Goal: Communication & Community: Answer question/provide support

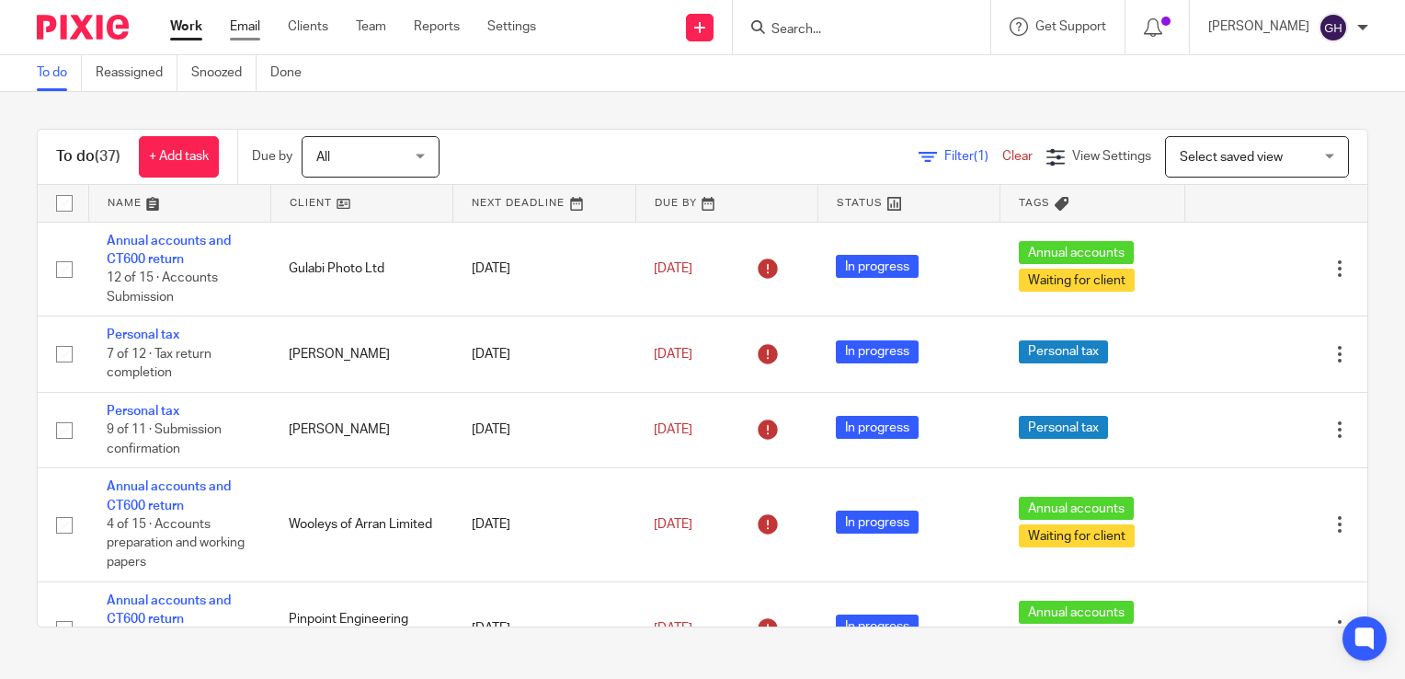
scroll to position [2444, 0]
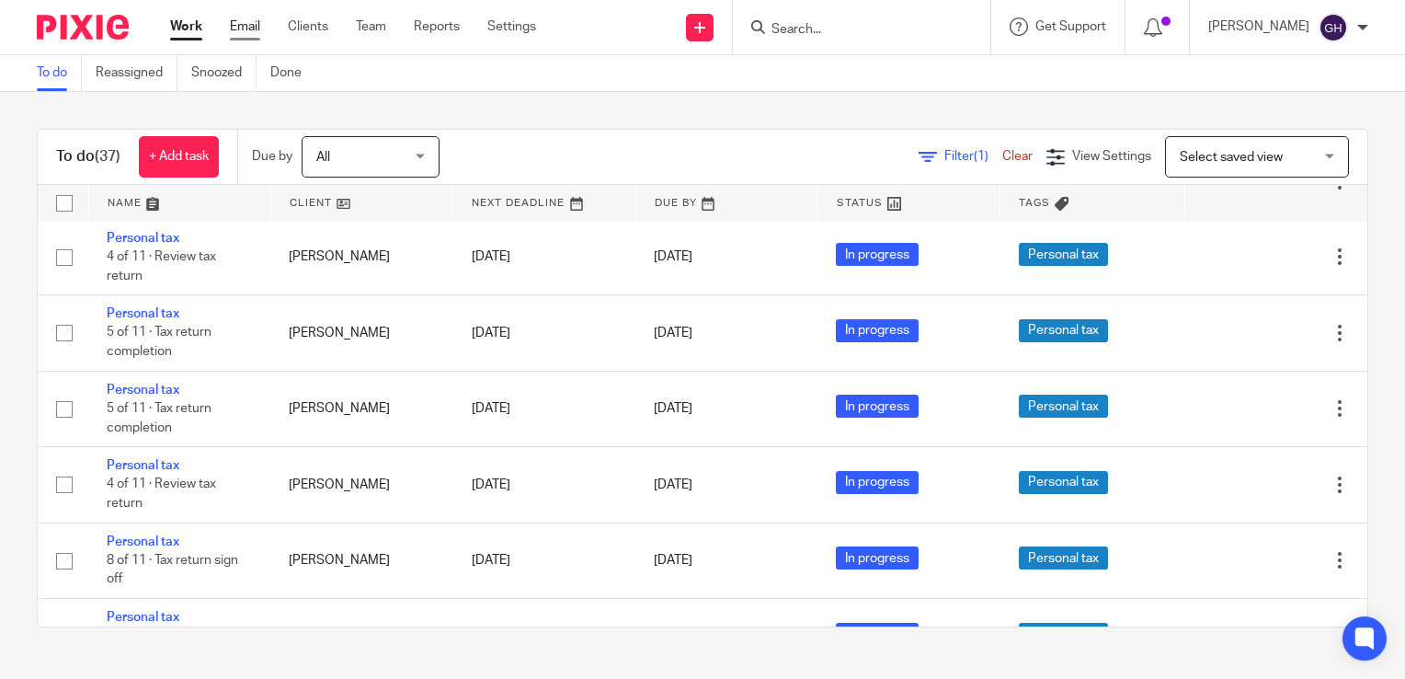
click at [250, 18] on link "Email" at bounding box center [245, 26] width 30 height 18
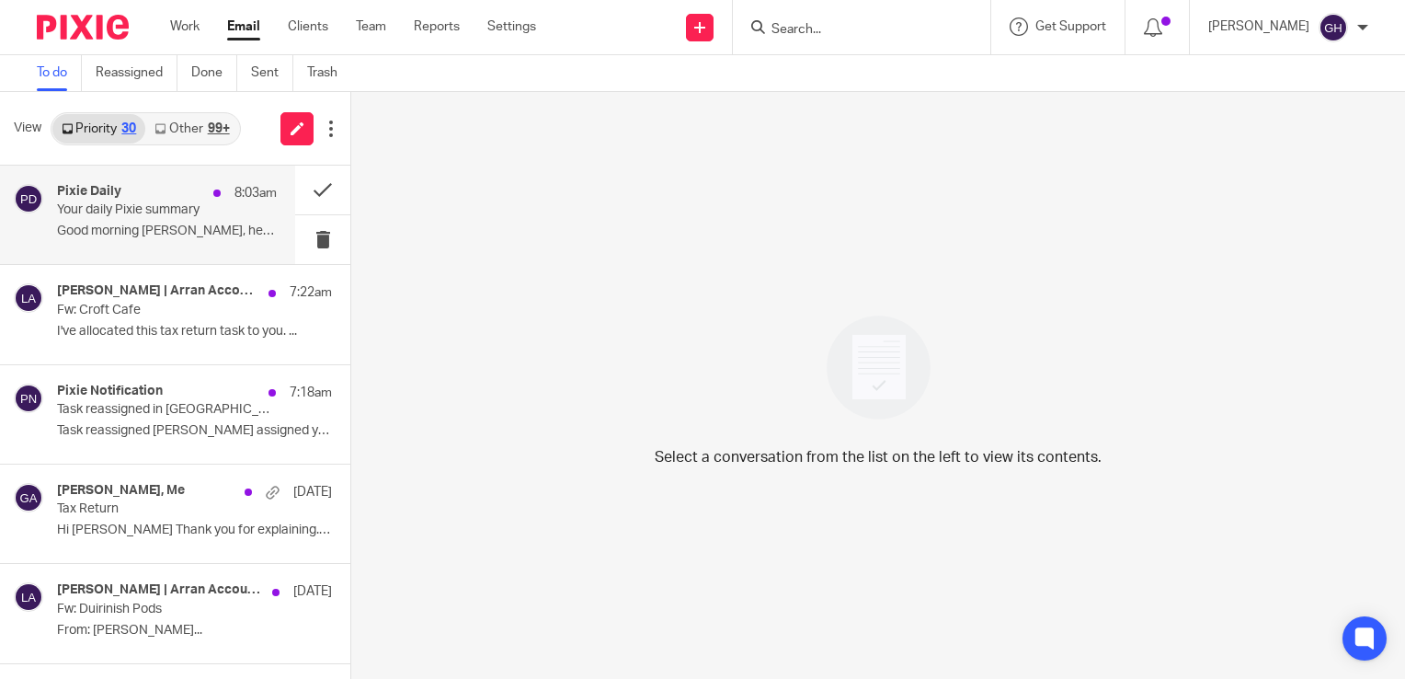
click at [119, 241] on div "Pixie Daily 8:03am Your daily Pixie summary Good morning Gail, here is a quick …" at bounding box center [167, 215] width 220 height 62
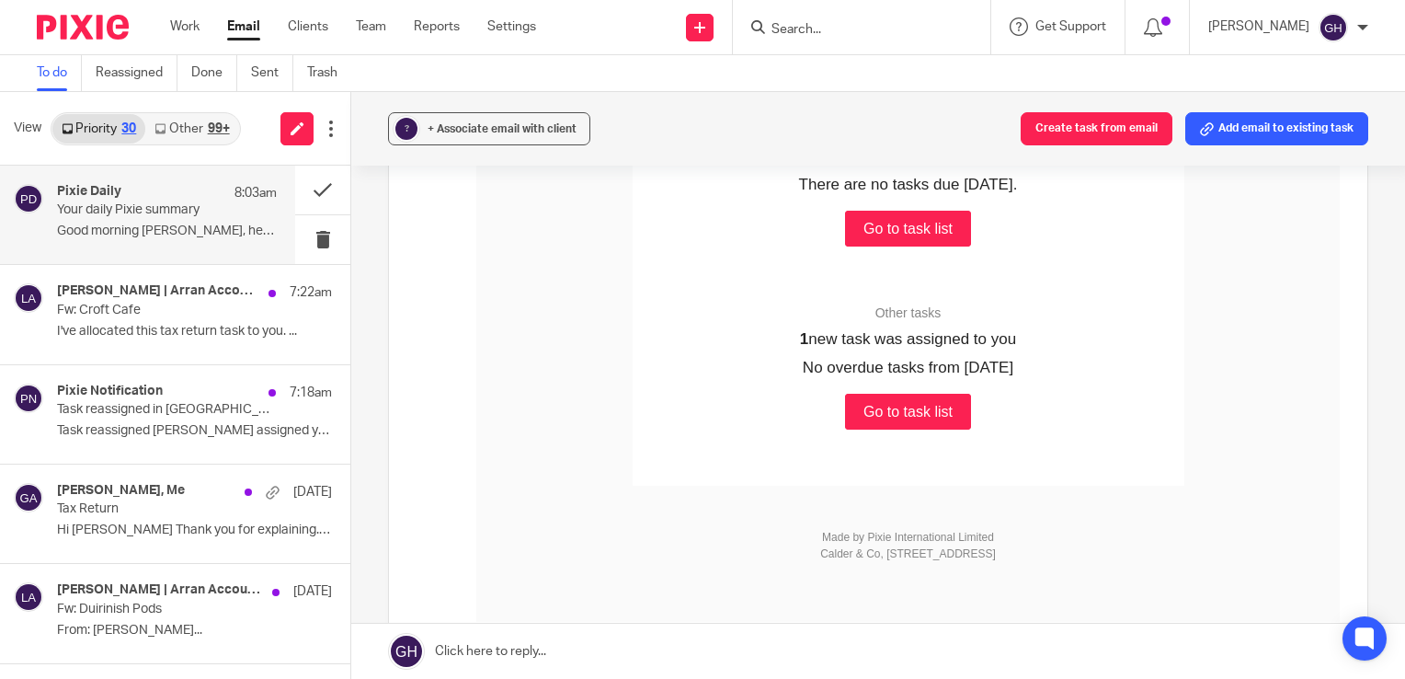
scroll to position [478, 0]
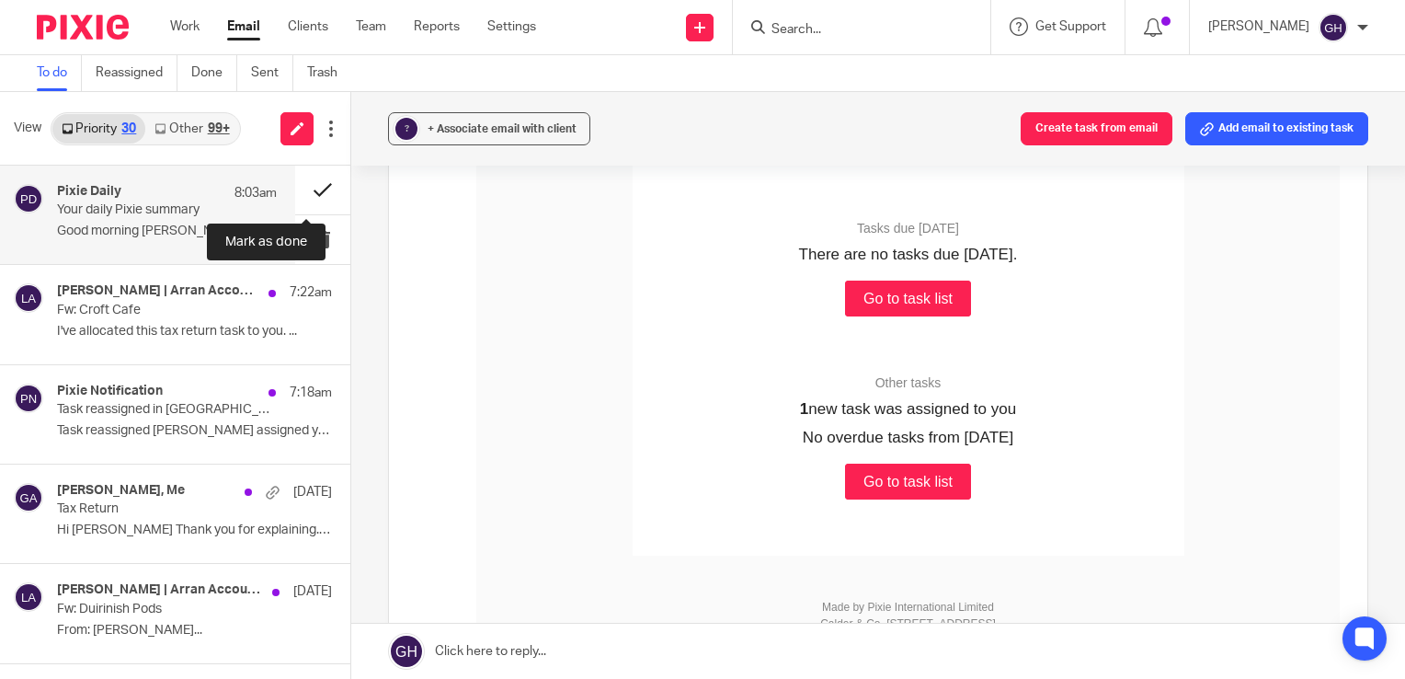
click at [312, 197] on button at bounding box center [322, 190] width 55 height 49
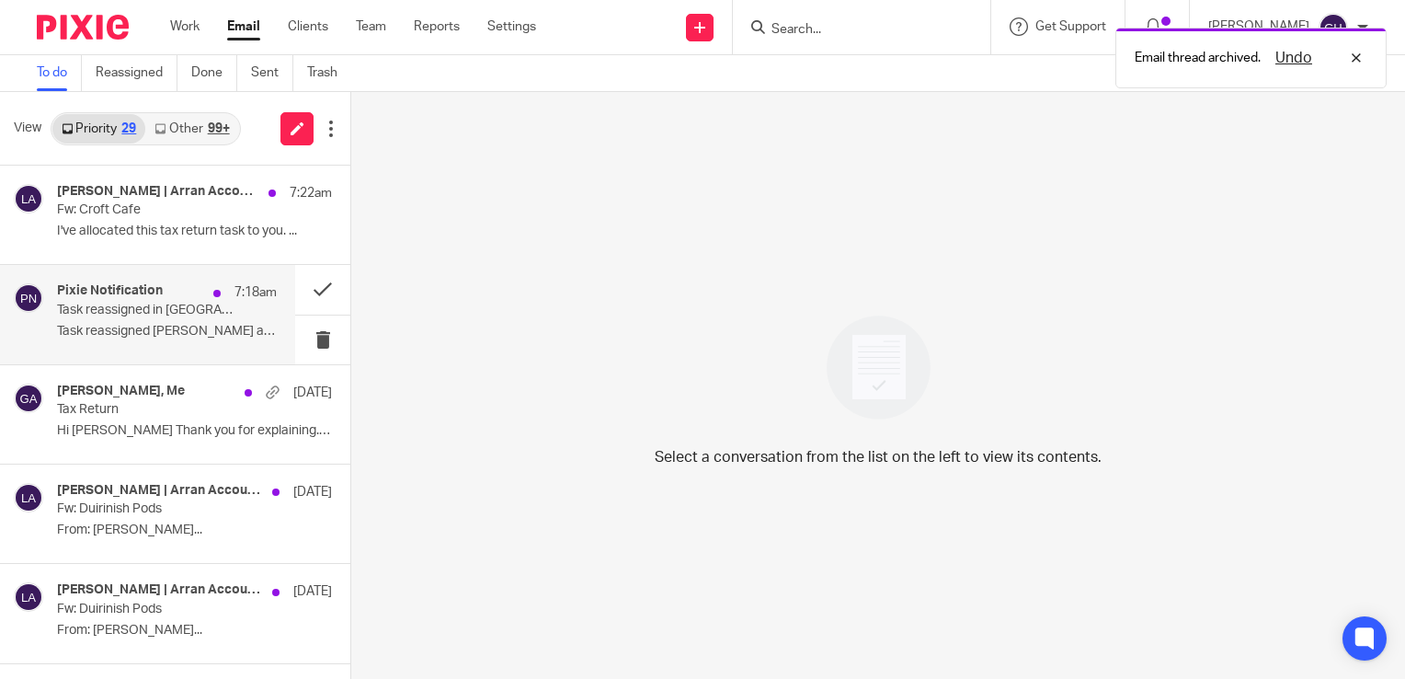
click at [184, 342] on div "Pixie Notification 7:18am Task reassigned in Pixie Task reassigned Lorna Wyllie…" at bounding box center [167, 314] width 220 height 62
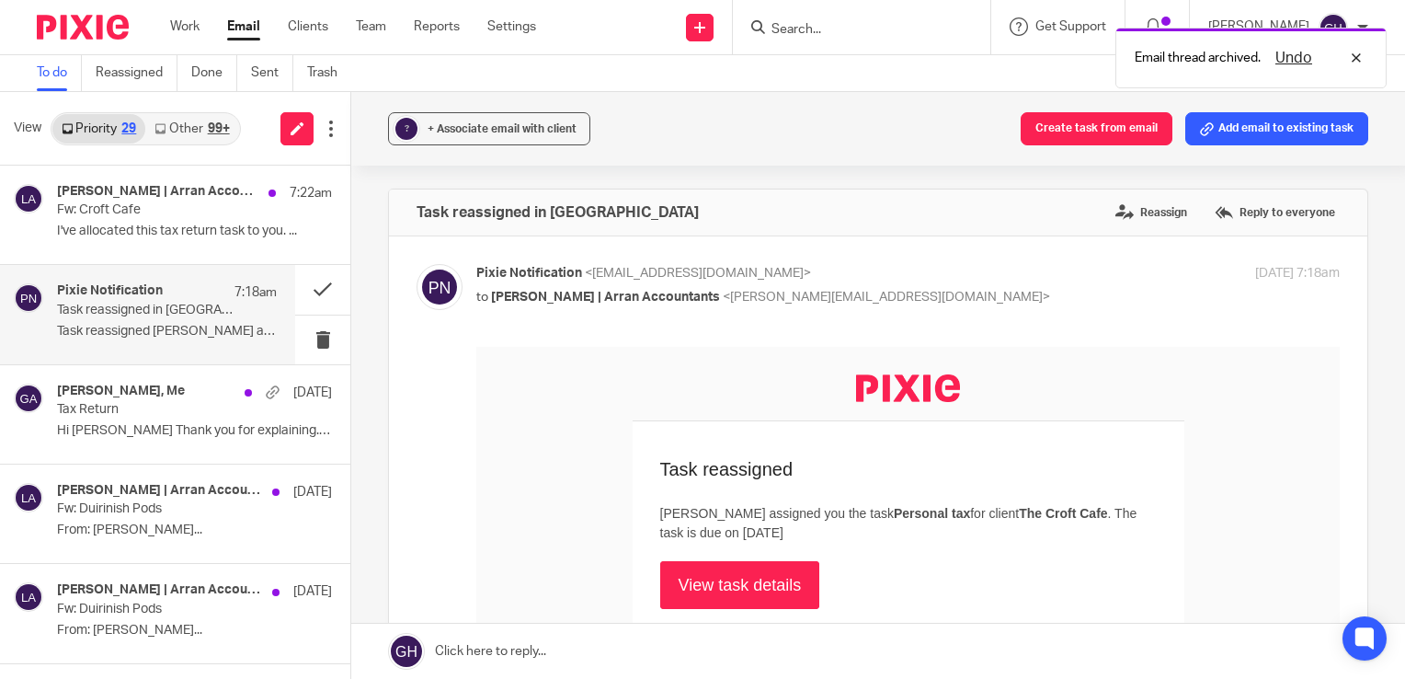
scroll to position [0, 0]
click at [295, 294] on button at bounding box center [322, 289] width 55 height 49
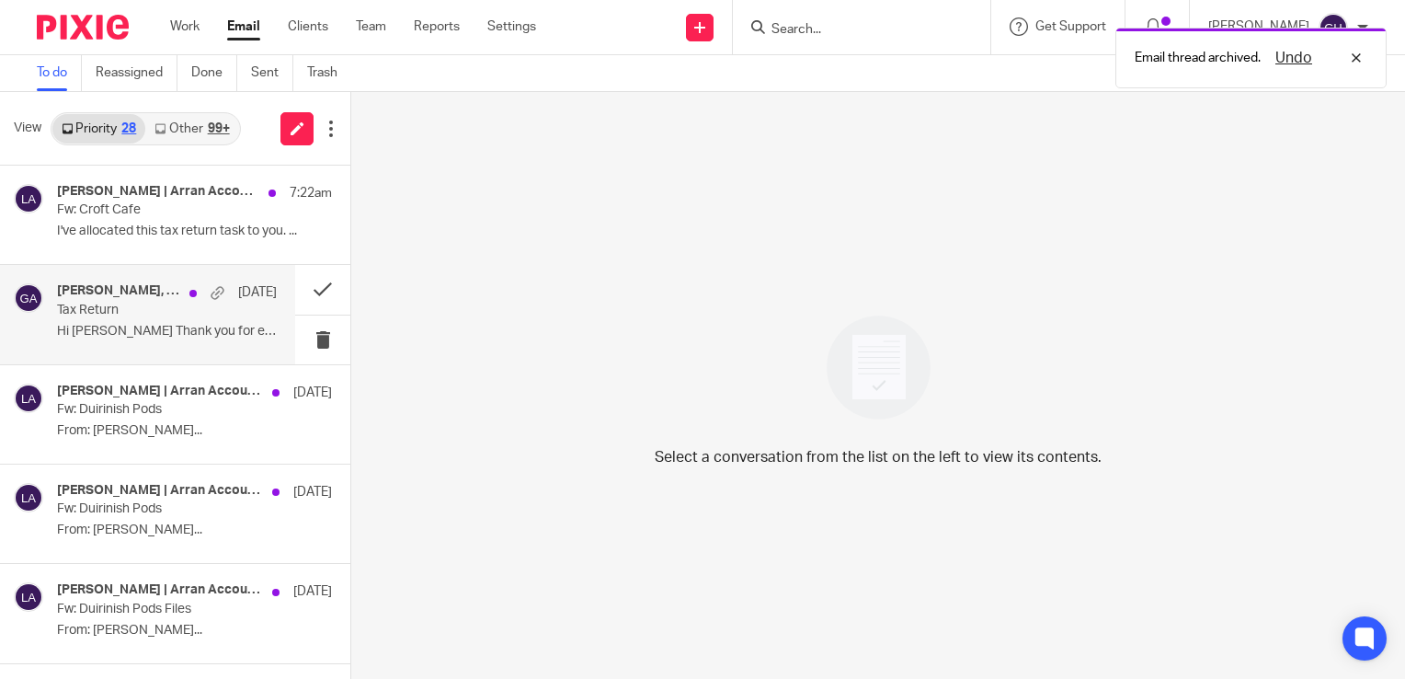
click at [145, 326] on p "Hi Gail Thank you for explaining. I..." at bounding box center [167, 332] width 220 height 16
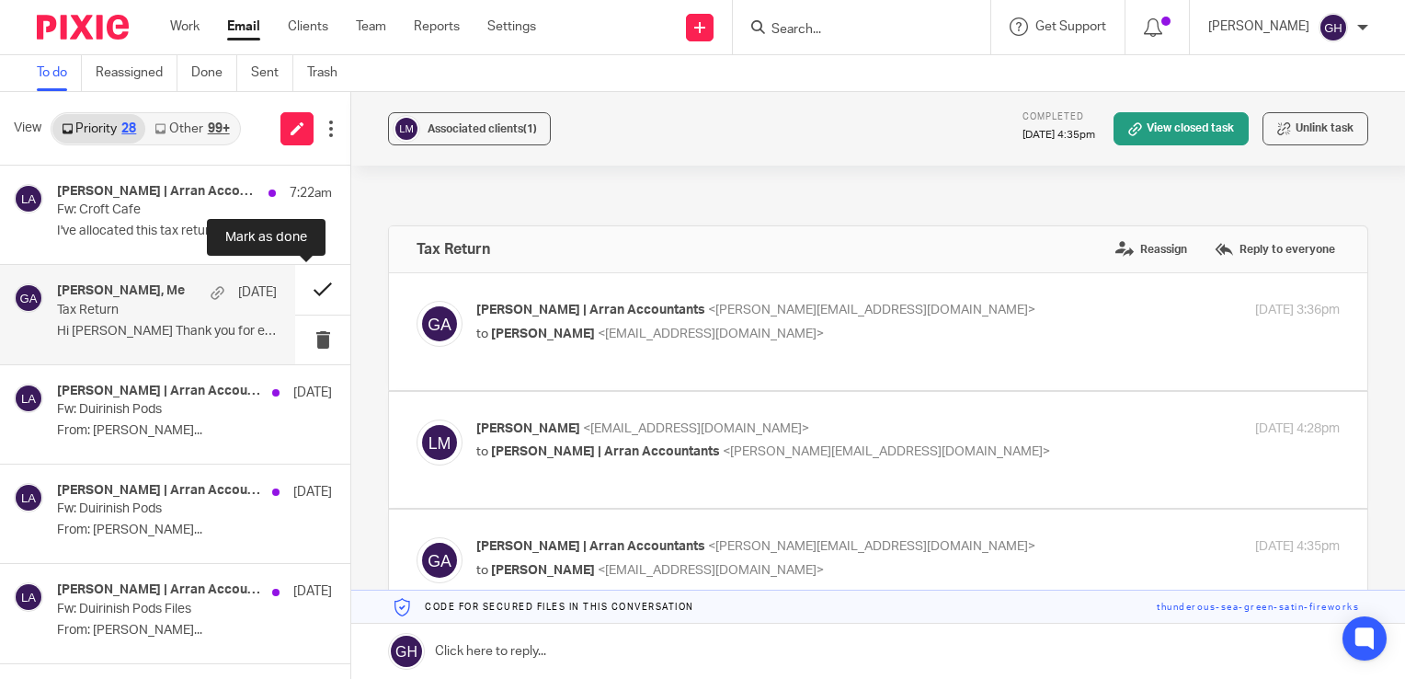
click at [312, 286] on button at bounding box center [322, 289] width 55 height 49
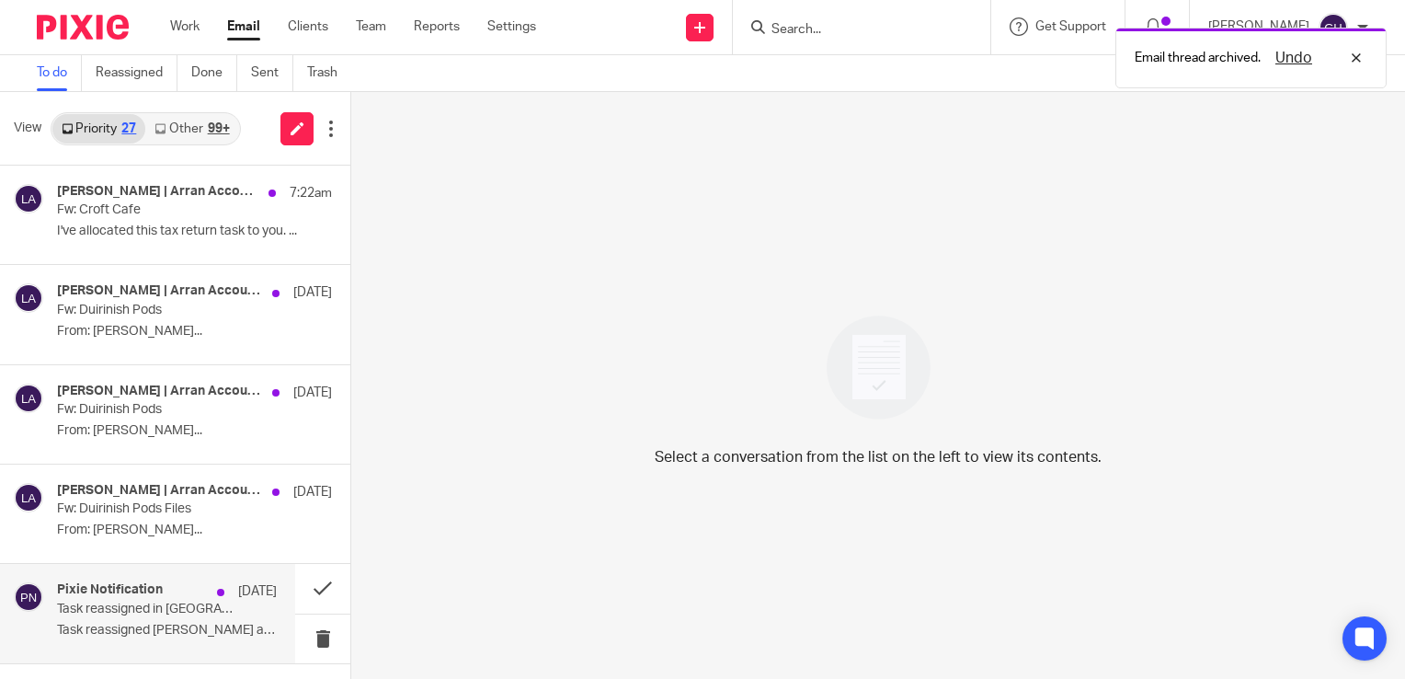
click at [162, 629] on p "Task reassigned Lorna Wyllie assigned you the..." at bounding box center [167, 631] width 220 height 16
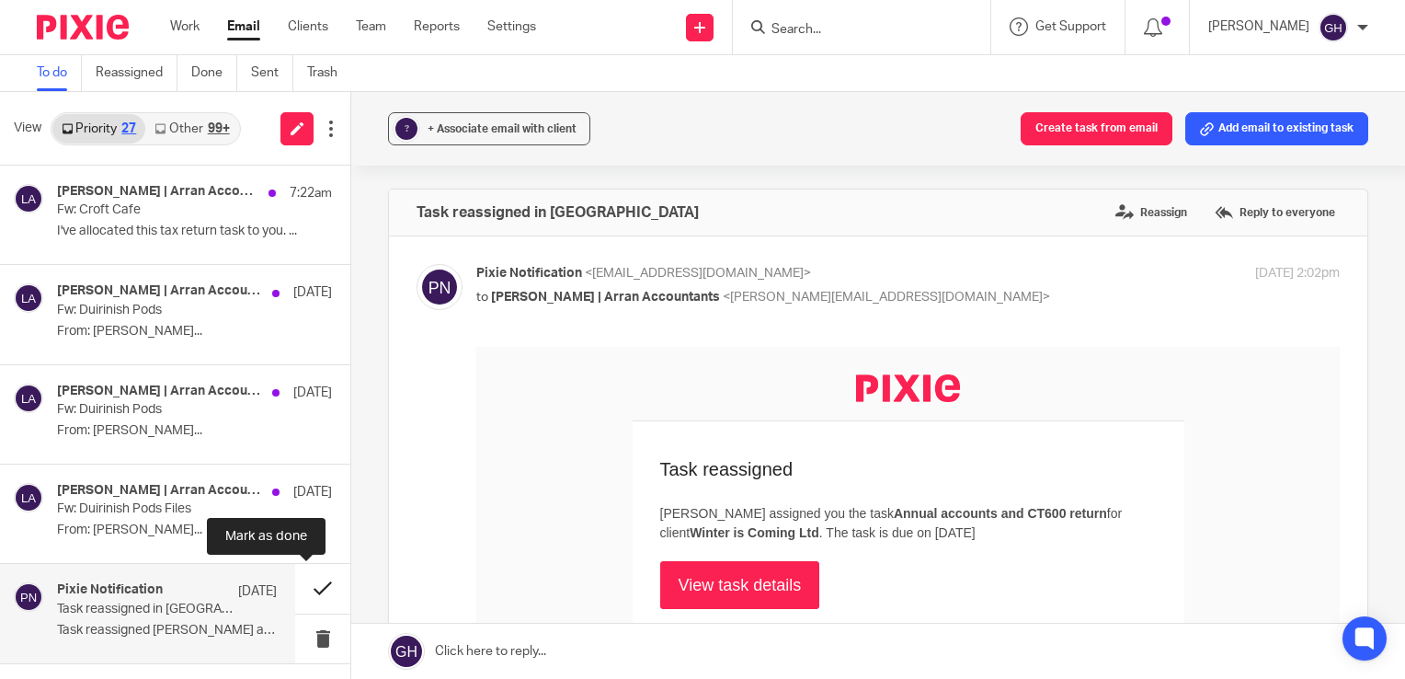
click at [305, 589] on button at bounding box center [322, 588] width 55 height 49
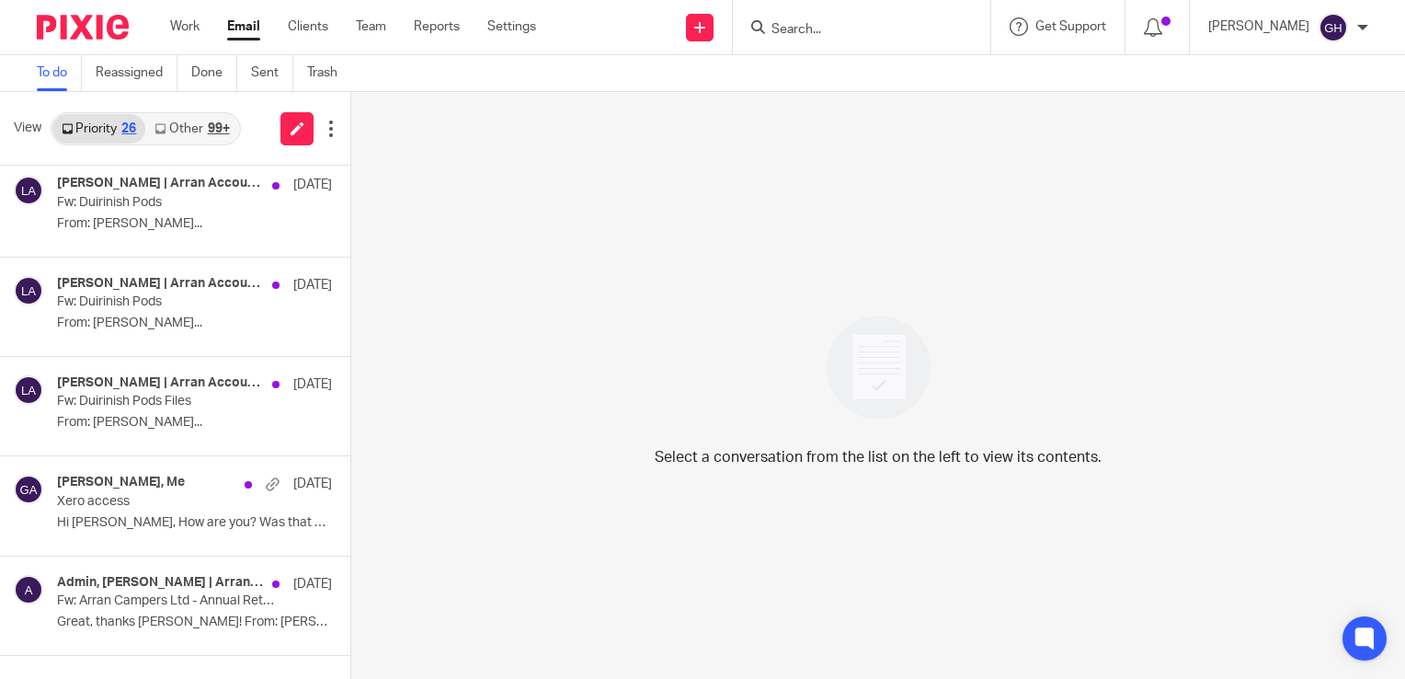
scroll to position [113, 0]
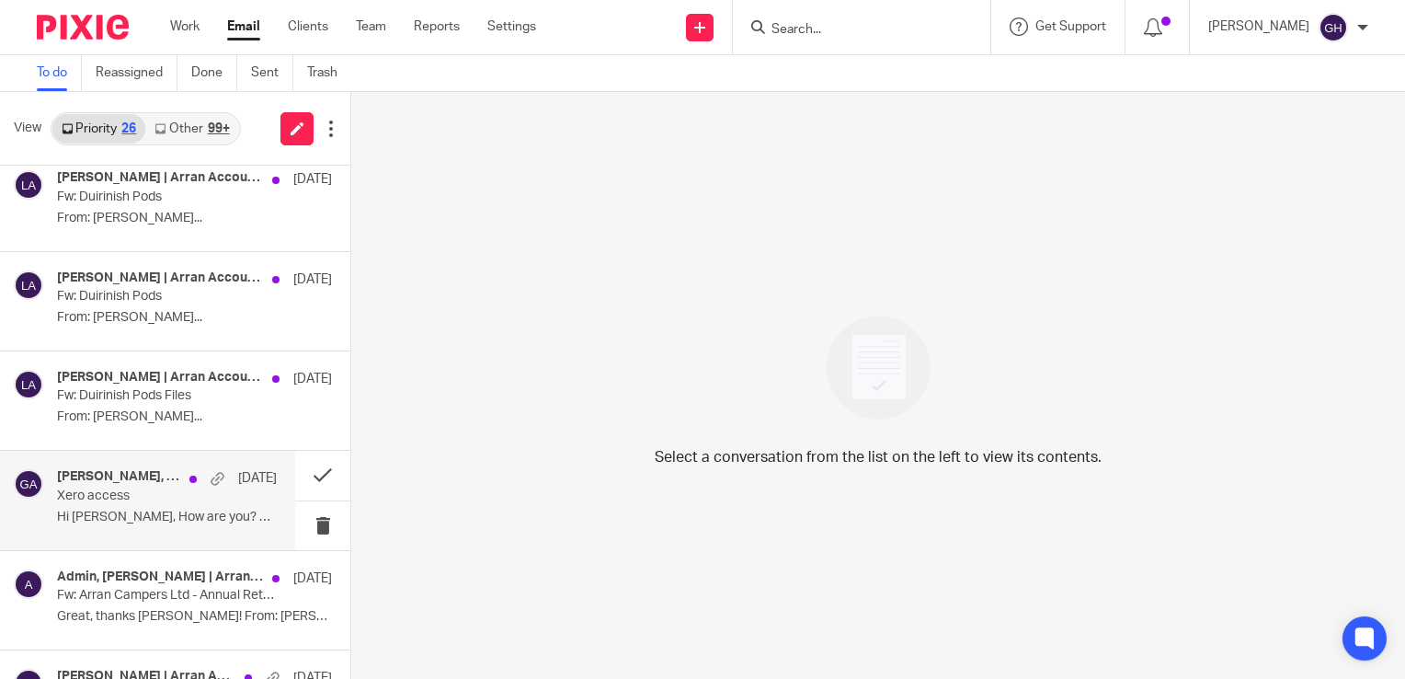
click at [167, 525] on div "Ross Bell, Me 8 Aug Xero access Hi Gail, How are you? Was that all good..." at bounding box center [167, 500] width 220 height 62
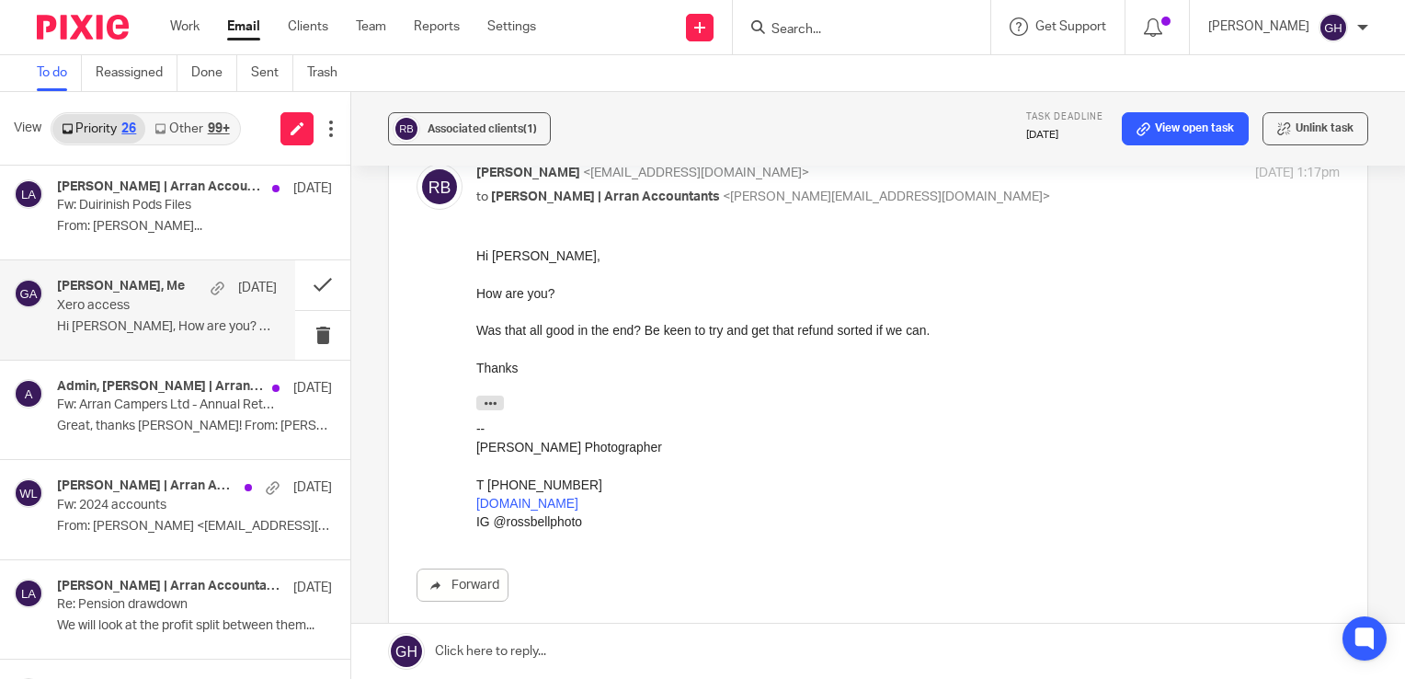
scroll to position [0, 0]
